Goal: Task Accomplishment & Management: Manage account settings

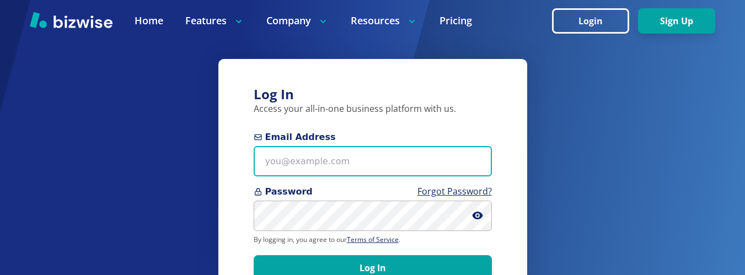
click at [306, 164] on input "Email Address" at bounding box center [373, 161] width 238 height 30
type input "[EMAIL_ADDRESS][DOMAIN_NAME]"
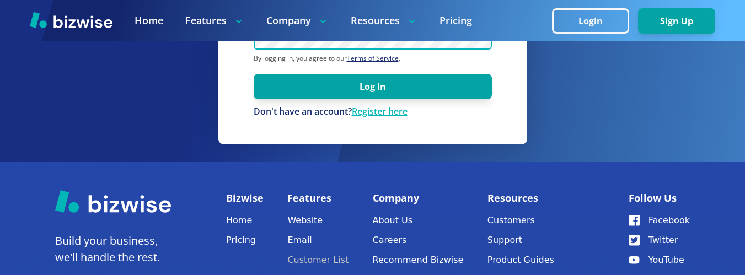
scroll to position [110, 0]
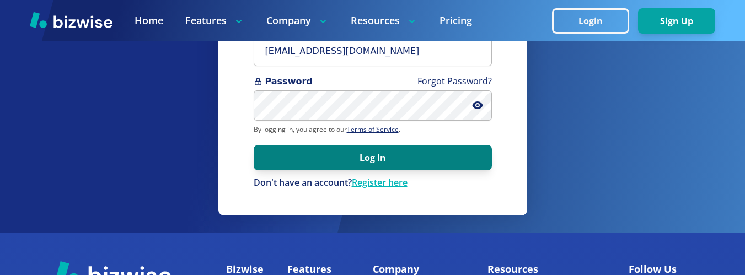
click at [357, 162] on button "Log In" at bounding box center [373, 157] width 238 height 25
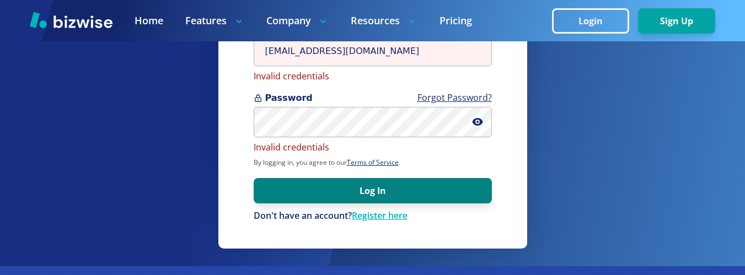
scroll to position [94, 0]
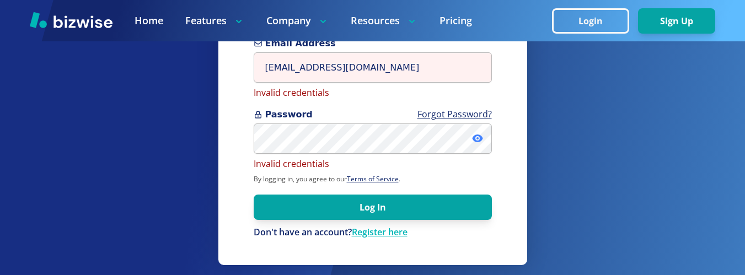
click at [482, 140] on icon at bounding box center [477, 139] width 10 height 8
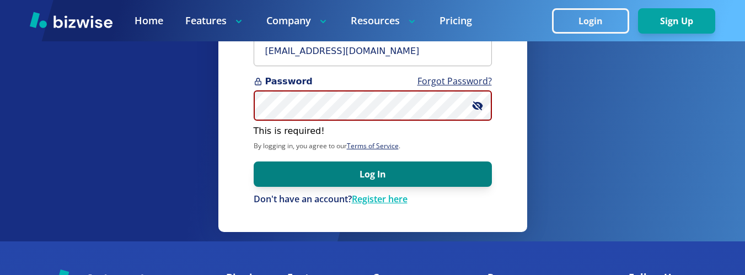
scroll to position [110, 0]
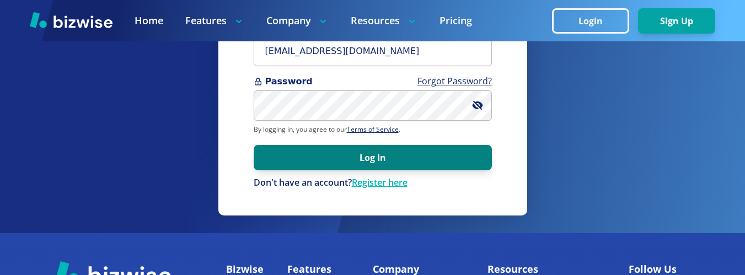
click at [405, 159] on button "Log In" at bounding box center [373, 157] width 238 height 25
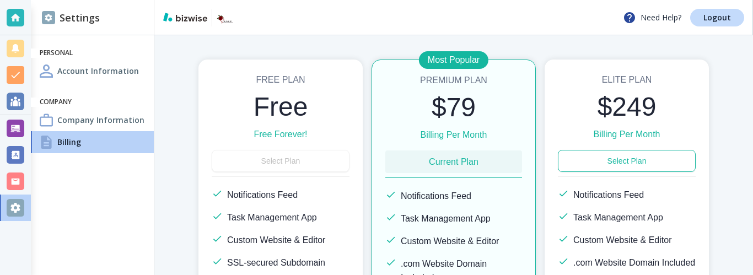
scroll to position [110, 0]
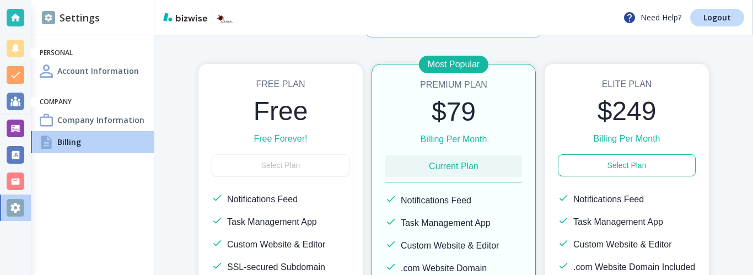
click at [307, 165] on div "Free Plan Free Free Forever! Select Plan Notifications Feed Task Management App…" at bounding box center [281, 214] width 164 height 301
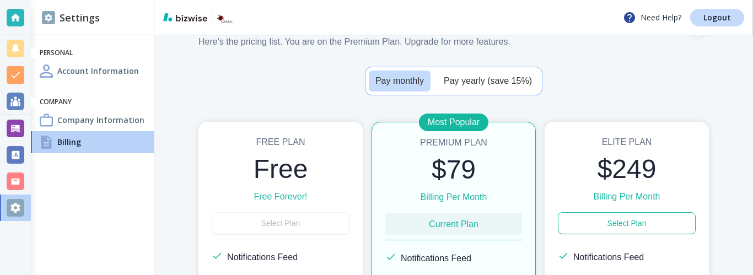
scroll to position [0, 0]
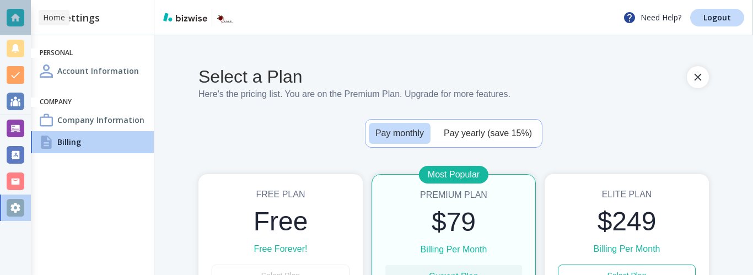
click at [15, 19] on div at bounding box center [16, 18] width 18 height 18
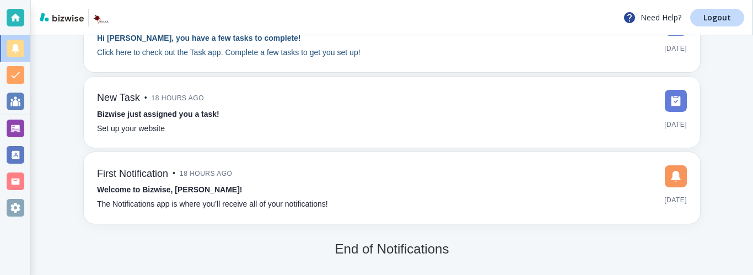
scroll to position [106, 0]
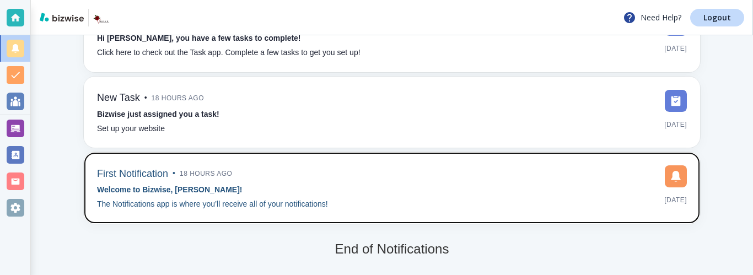
click at [667, 177] on img at bounding box center [676, 176] width 22 height 22
click at [122, 190] on strong "Welcome to Bizwise, Yulonda!" at bounding box center [169, 189] width 145 height 9
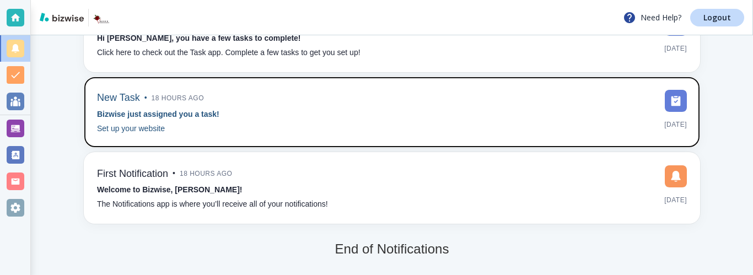
click at [136, 115] on strong "Bizwise just assigned you a task!" at bounding box center [158, 114] width 122 height 9
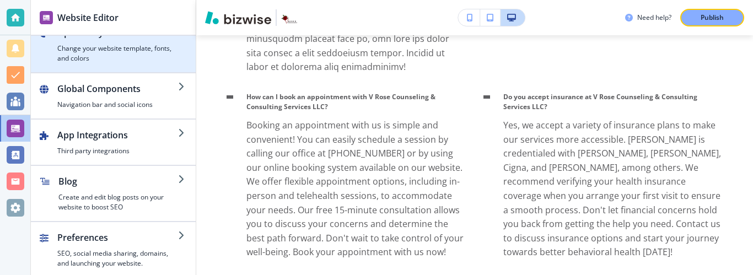
scroll to position [78, 0]
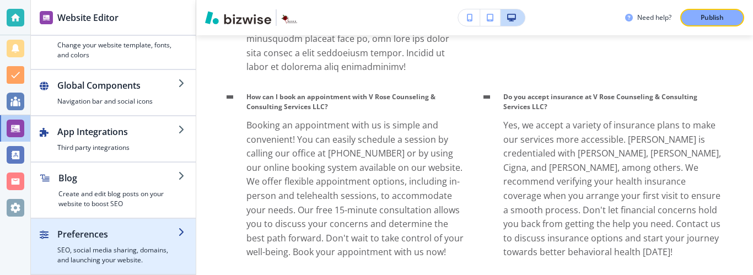
click at [135, 243] on div "button" at bounding box center [117, 243] width 121 height 4
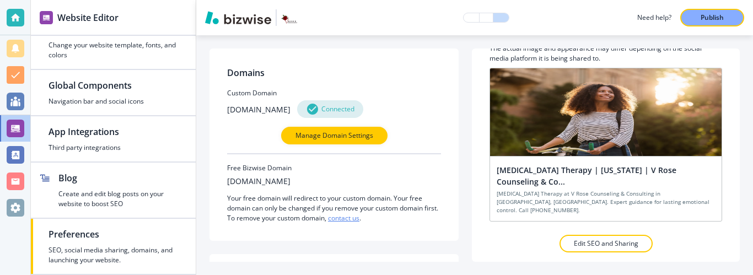
scroll to position [0, 0]
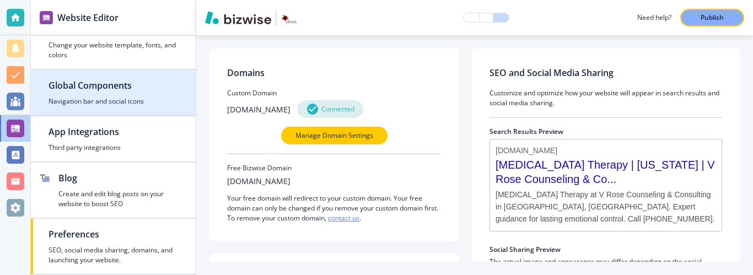
click at [125, 93] on div "button" at bounding box center [114, 94] width 130 height 4
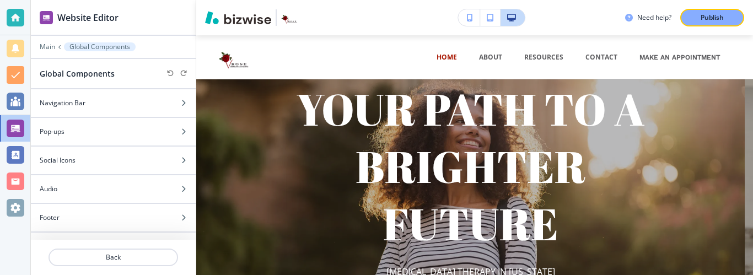
click at [470, 19] on icon "button" at bounding box center [470, 18] width 6 height 8
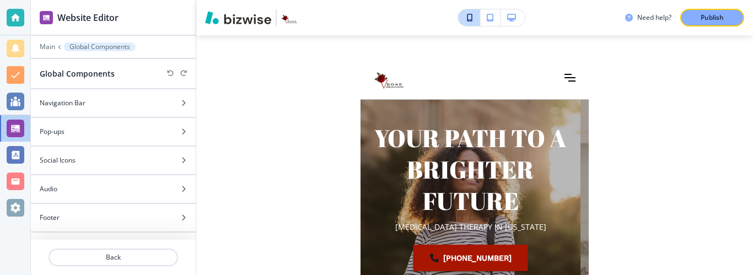
click at [490, 19] on icon "button" at bounding box center [490, 18] width 7 height 8
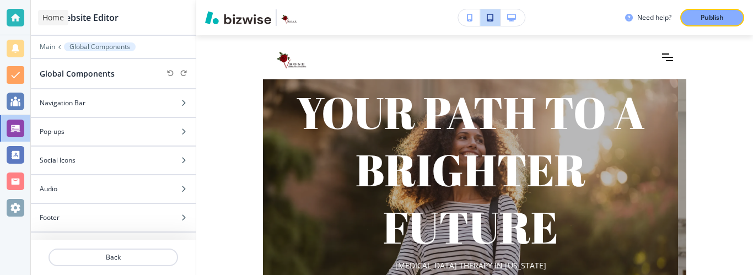
click at [15, 9] on div at bounding box center [16, 18] width 18 height 18
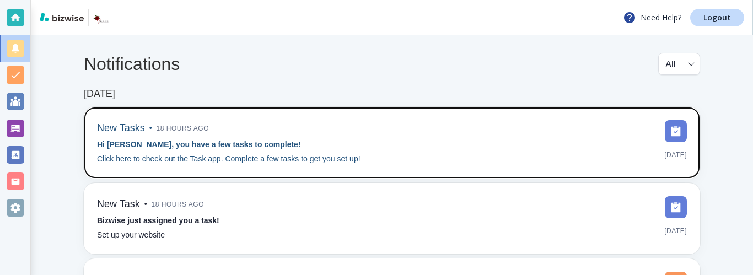
click at [138, 140] on strong "Hi Yulonda, you have a few tasks to complete!" at bounding box center [199, 144] width 204 height 9
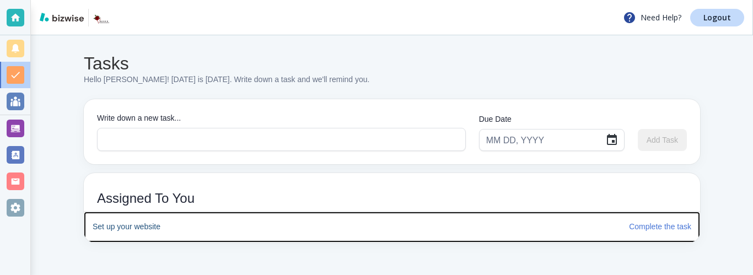
click at [136, 223] on h6 "Set up your website" at bounding box center [357, 227] width 528 height 12
